Goal: Contribute content

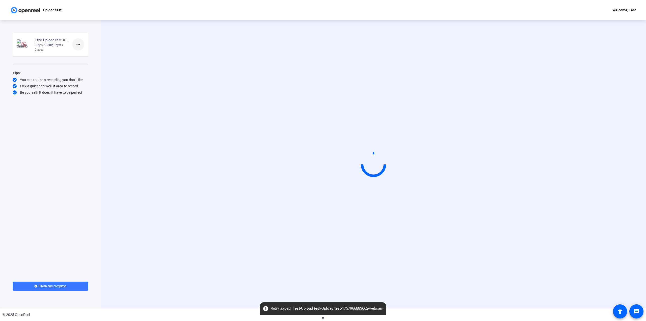
click at [82, 45] on span at bounding box center [78, 44] width 12 height 12
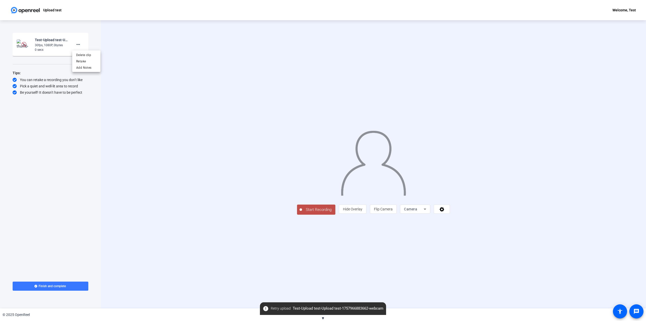
click at [15, 42] on div at bounding box center [323, 160] width 646 height 321
click at [30, 44] on img at bounding box center [24, 44] width 15 height 10
click at [23, 43] on img at bounding box center [23, 44] width 5 height 5
drag, startPoint x: 22, startPoint y: 45, endPoint x: 82, endPoint y: 58, distance: 61.7
click at [100, 61] on div "Start Recording Test-Upload test-Upload test-1757966883662-webcam 30fps, 1080P,…" at bounding box center [50, 164] width 101 height 288
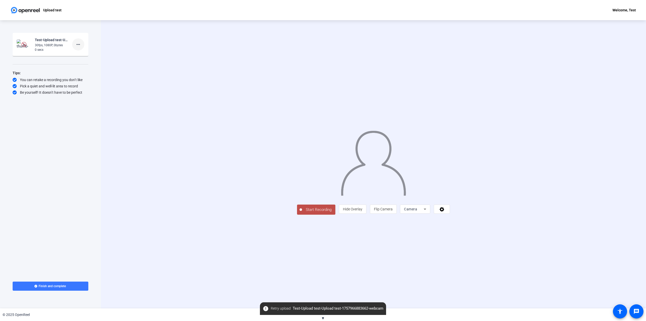
click at [75, 44] on mat-icon "more_horiz" at bounding box center [78, 44] width 6 height 6
click at [37, 56] on div at bounding box center [323, 160] width 646 height 321
click at [36, 48] on div "0 secs" at bounding box center [52, 49] width 34 height 5
click at [82, 44] on span at bounding box center [78, 44] width 12 height 12
click at [29, 42] on div at bounding box center [323, 160] width 646 height 321
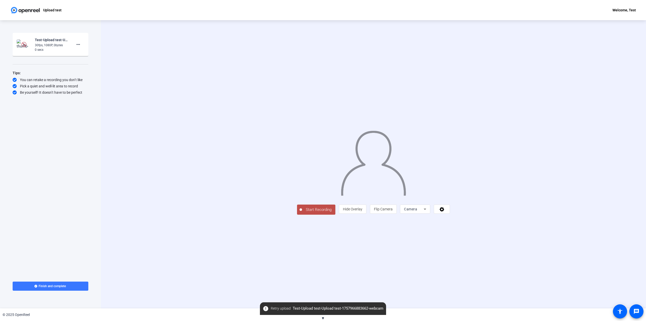
click at [21, 44] on img at bounding box center [24, 44] width 15 height 10
click at [24, 44] on img at bounding box center [23, 44] width 5 height 5
click at [80, 44] on mat-icon "more_horiz" at bounding box center [78, 44] width 6 height 6
click at [86, 59] on span "Retake" at bounding box center [86, 61] width 20 height 6
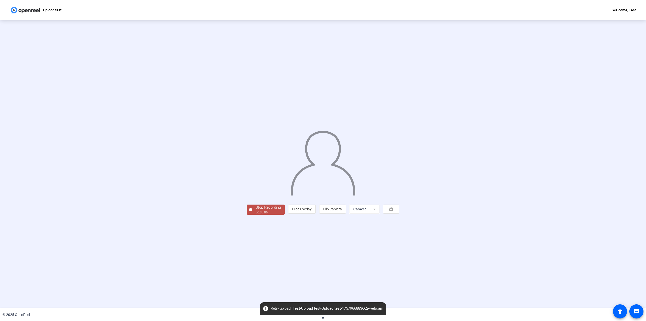
click at [249, 211] on div at bounding box center [250, 209] width 3 height 3
